Goal: Check status: Check status

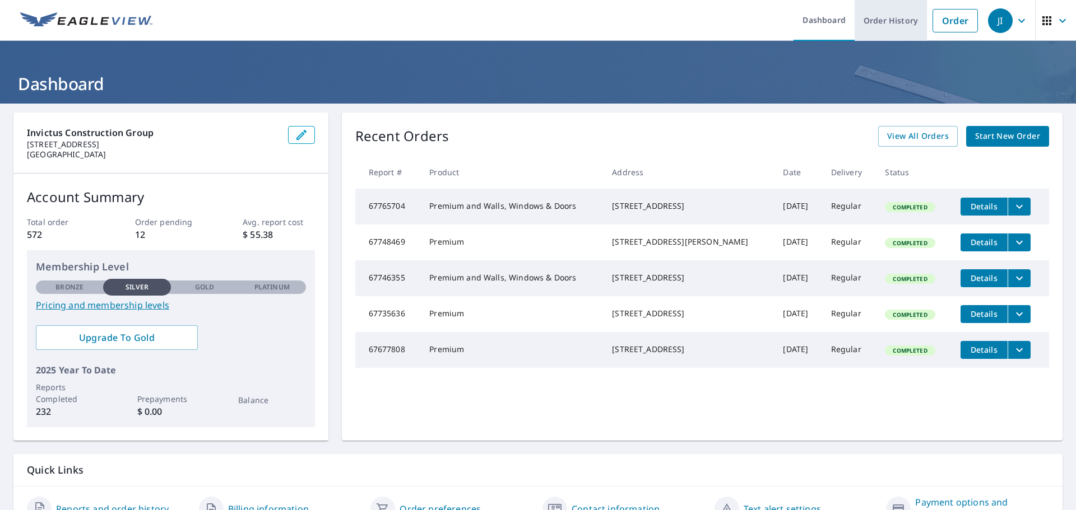
drag, startPoint x: 894, startPoint y: 19, endPoint x: 862, endPoint y: 12, distance: 33.2
click at [893, 19] on link "Order History" at bounding box center [890, 20] width 72 height 41
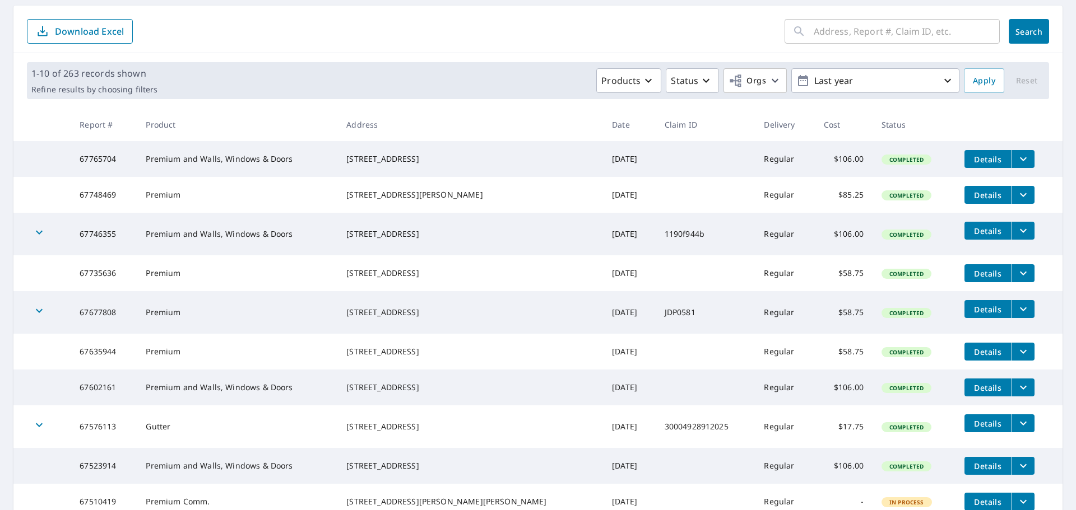
scroll to position [112, 0]
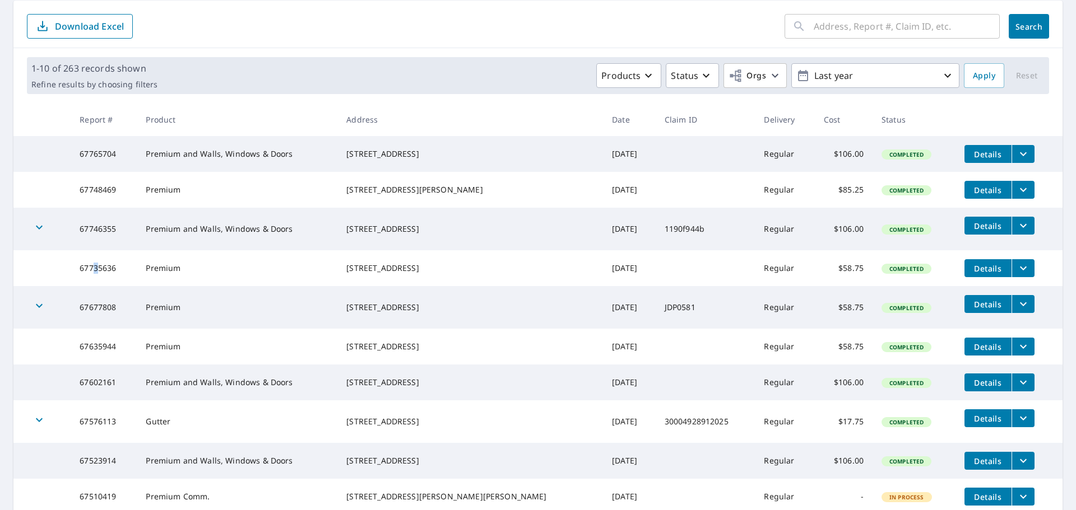
click at [102, 280] on td "67735636" at bounding box center [104, 268] width 66 height 36
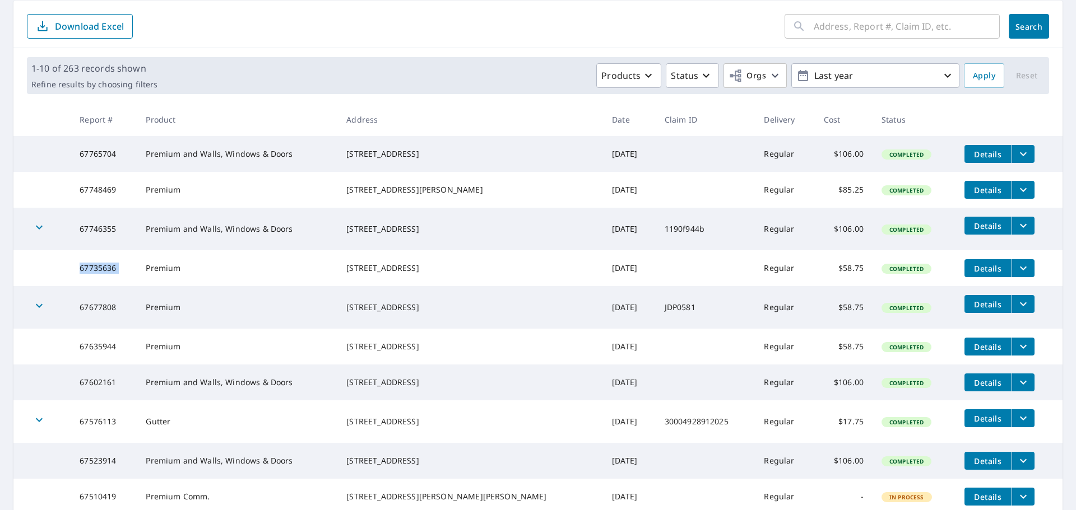
copy td "67735636"
click at [104, 237] on td "67746355" at bounding box center [104, 229] width 66 height 43
copy td "67746355"
click at [103, 192] on td "67748469" at bounding box center [104, 190] width 66 height 36
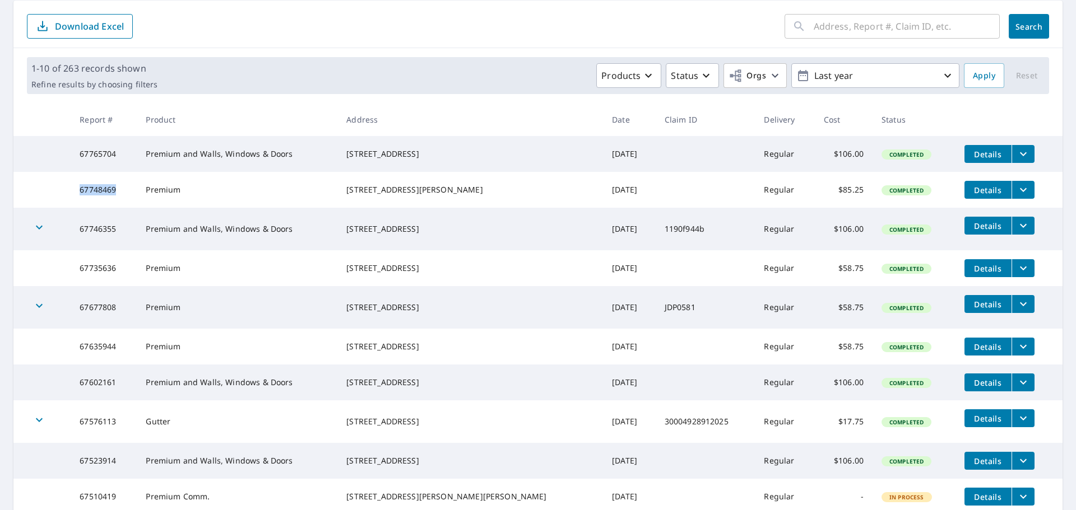
click at [103, 192] on td "67748469" at bounding box center [104, 190] width 66 height 36
copy td "67748469"
click at [101, 158] on td "67765704" at bounding box center [104, 154] width 66 height 36
copy td "67765704"
